Goal: Information Seeking & Learning: Find specific fact

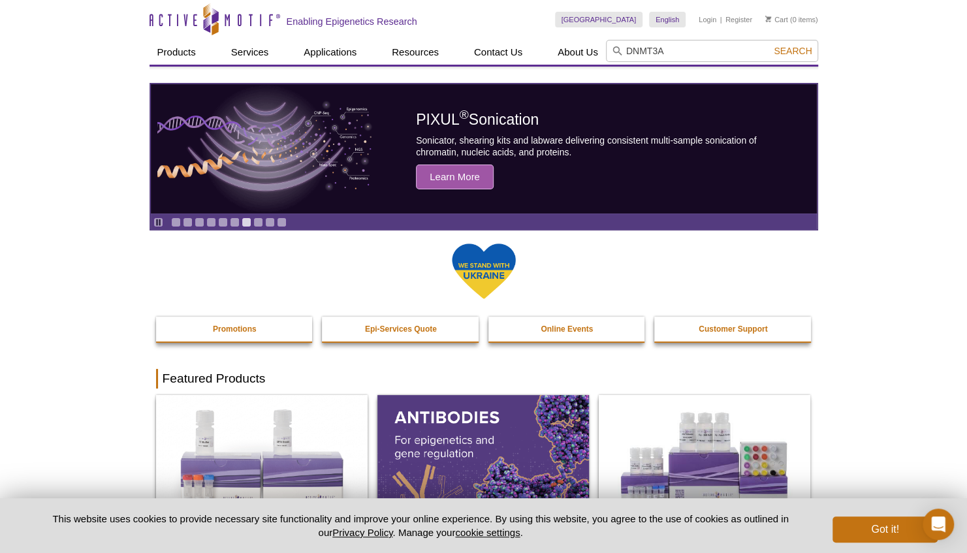
type input "DNMT3A"
click at [770, 45] on button "Search" at bounding box center [793, 51] width 46 height 12
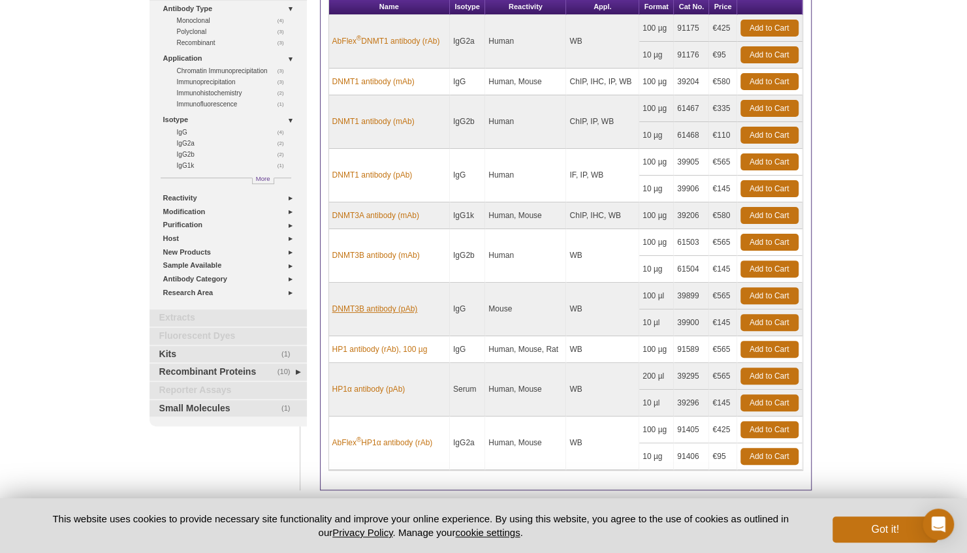
scroll to position [131, 0]
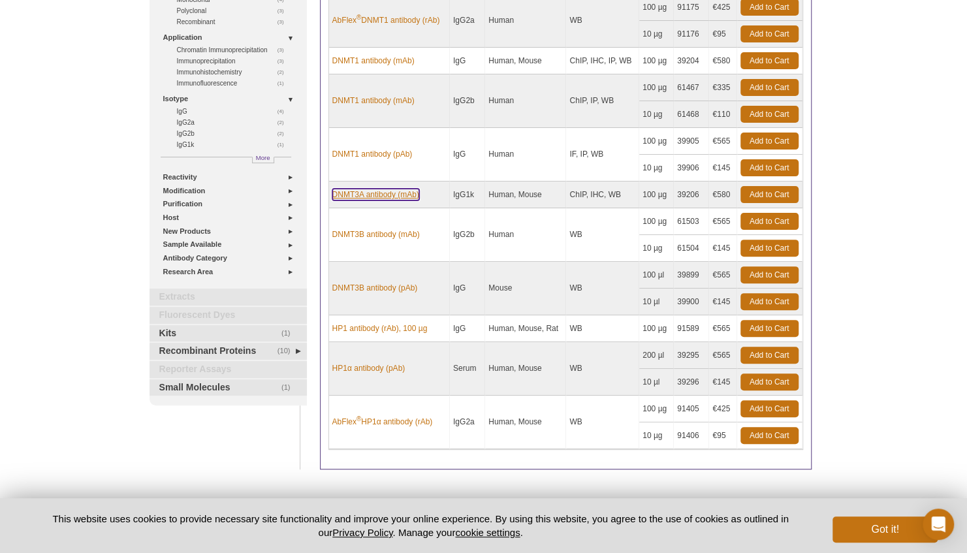
click at [363, 191] on link "DNMT3A antibody (mAb)" at bounding box center [375, 195] width 87 height 12
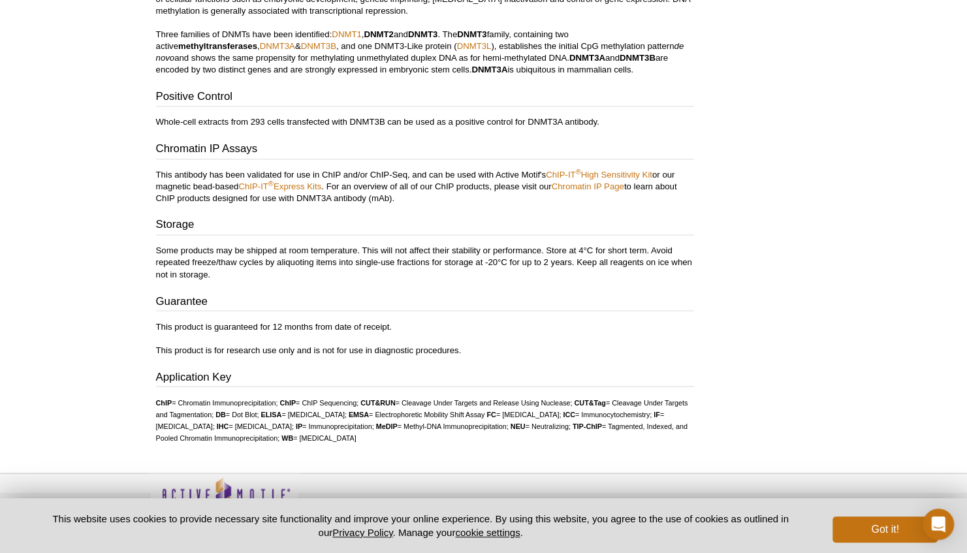
scroll to position [1176, 0]
